Goal: Task Accomplishment & Management: Use online tool/utility

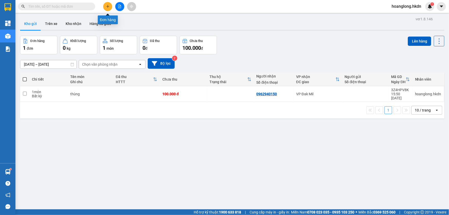
click at [110, 6] on button at bounding box center [107, 6] width 9 height 9
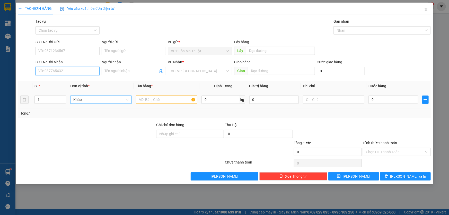
drag, startPoint x: 82, startPoint y: 72, endPoint x: 98, endPoint y: 100, distance: 31.8
click at [82, 72] on input "SĐT Người Nhận" at bounding box center [68, 71] width 64 height 8
type input "0943312079"
drag, startPoint x: 191, startPoint y: 68, endPoint x: 191, endPoint y: 75, distance: 6.2
click at [191, 69] on input "search" at bounding box center [198, 71] width 54 height 8
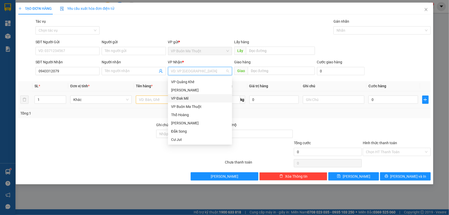
click at [176, 99] on div "VP Đak Mil" at bounding box center [200, 99] width 58 height 6
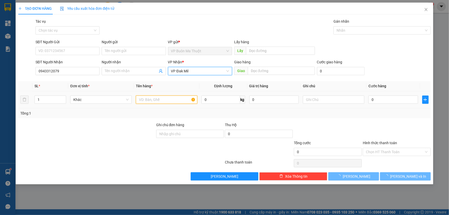
click at [161, 101] on input "text" at bounding box center [167, 100] width 62 height 8
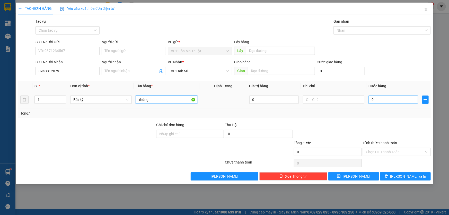
type input "thùng"
click at [384, 101] on input "0" at bounding box center [394, 100] width 50 height 8
type input "4"
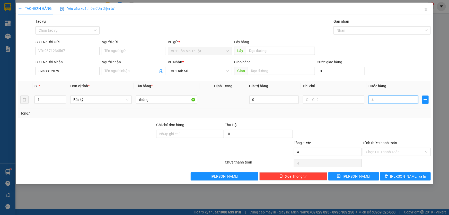
type input "0"
type input "03"
type input "3"
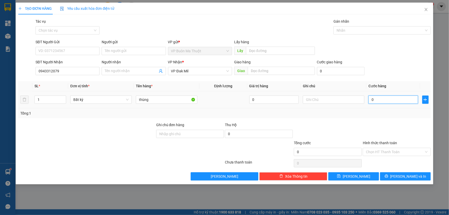
type input "3"
type input "030"
type input "30"
type input "0.300"
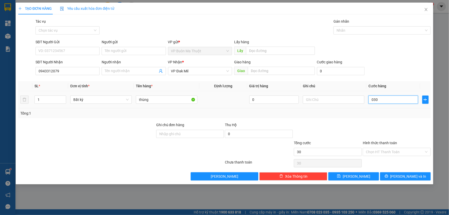
type input "300"
type input "03.000"
type input "3.000"
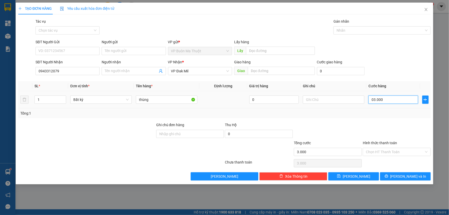
type input "030.000"
type input "30.000"
click at [389, 153] on input "Hình thức thanh toán" at bounding box center [395, 152] width 58 height 8
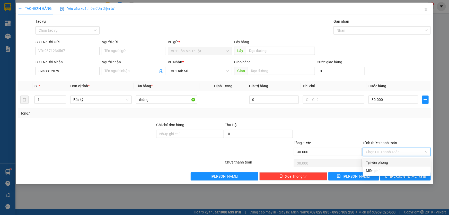
click at [384, 159] on div "Tại văn phòng" at bounding box center [397, 162] width 68 height 8
type input "0"
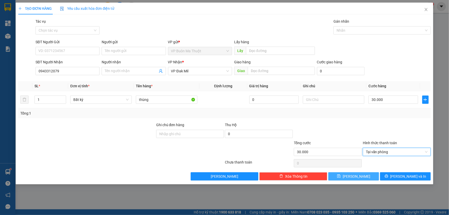
click at [374, 175] on button "[PERSON_NAME]" at bounding box center [354, 176] width 51 height 8
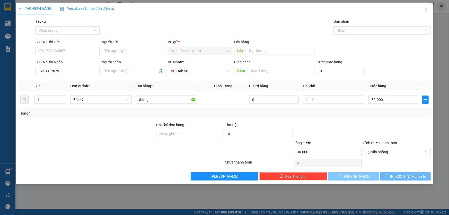
type input "0"
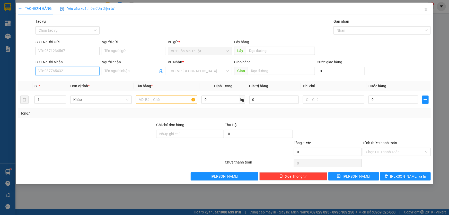
click at [54, 71] on input "SĐT Người Nhận" at bounding box center [68, 71] width 64 height 8
type input "0915398258"
click at [186, 70] on input "search" at bounding box center [198, 71] width 54 height 8
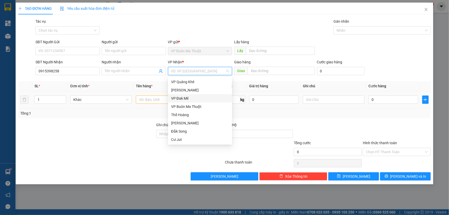
click at [179, 98] on div "VP Đak Mil" at bounding box center [200, 99] width 58 height 6
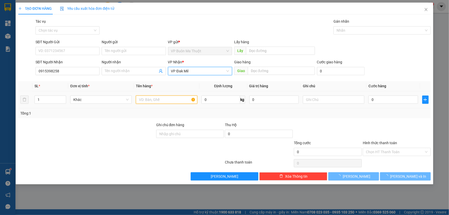
click at [160, 99] on input "text" at bounding box center [167, 100] width 62 height 8
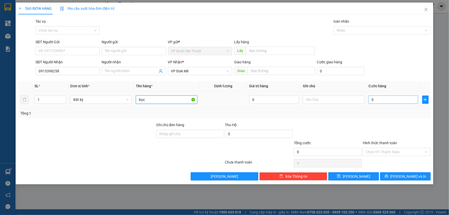
type input "bọc"
click at [399, 99] on input "0" at bounding box center [394, 100] width 50 height 8
type input "3"
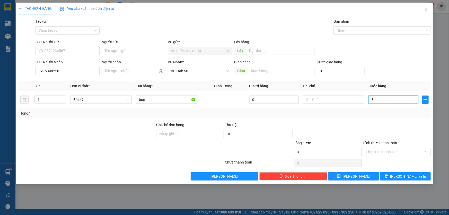
type input "30"
type input "300"
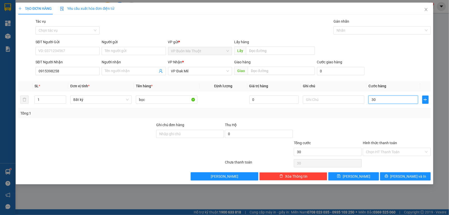
type input "300"
type input "3.000"
type input "30.000"
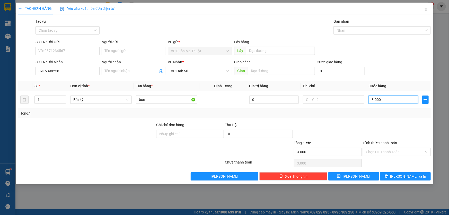
type input "30.000"
click at [360, 177] on button "[PERSON_NAME]" at bounding box center [354, 176] width 51 height 8
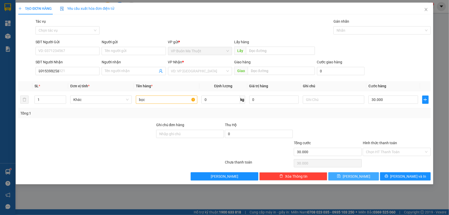
type input "0"
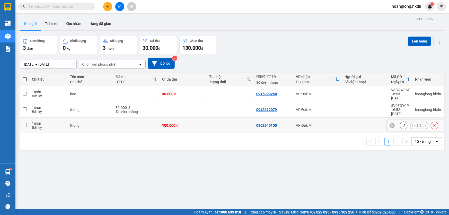
click at [193, 123] on div "100.000 đ" at bounding box center [183, 125] width 42 height 4
checkbox input "true"
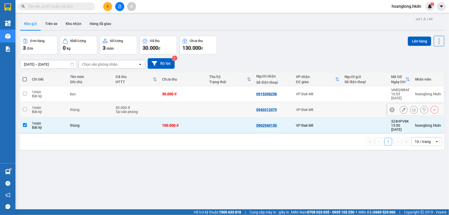
click at [199, 108] on td at bounding box center [183, 110] width 47 height 16
checkbox input "true"
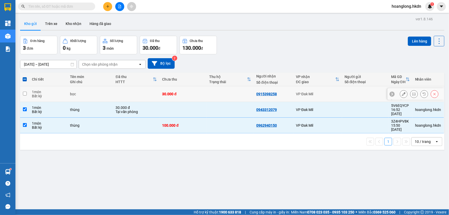
click at [207, 94] on td at bounding box center [230, 94] width 47 height 16
checkbox input "true"
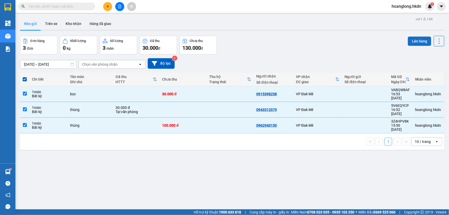
click at [415, 38] on button "Lên hàng" at bounding box center [419, 41] width 23 height 9
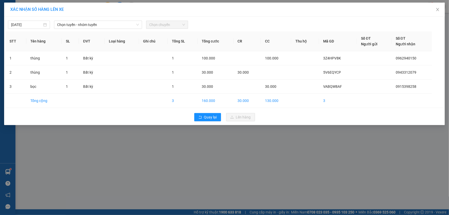
click at [107, 14] on div "XÁC NHẬN SỐ HÀNG LÊN XE" at bounding box center [224, 10] width 441 height 14
click at [103, 21] on span "Chọn tuyến - nhóm tuyến" at bounding box center [98, 25] width 82 height 8
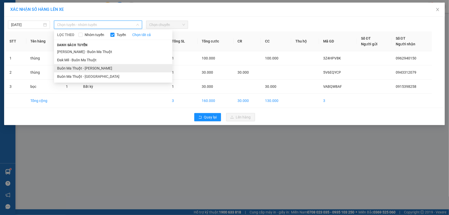
click at [99, 69] on li "Buôn Ma Thuột - [PERSON_NAME]" at bounding box center [113, 68] width 118 height 8
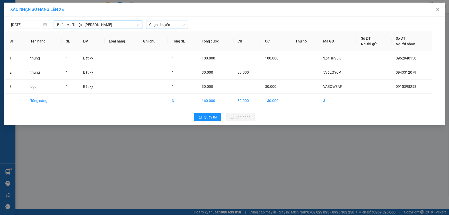
click at [176, 25] on span "Chọn chuyến" at bounding box center [167, 25] width 36 height 8
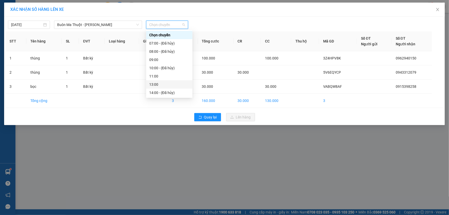
scroll to position [41, 0]
click at [163, 85] on div "17:00" at bounding box center [169, 85] width 40 height 6
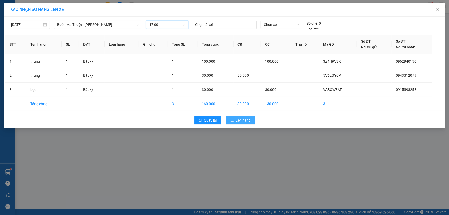
click at [240, 120] on span "Lên hàng" at bounding box center [243, 120] width 15 height 6
